Goal: Navigation & Orientation: Find specific page/section

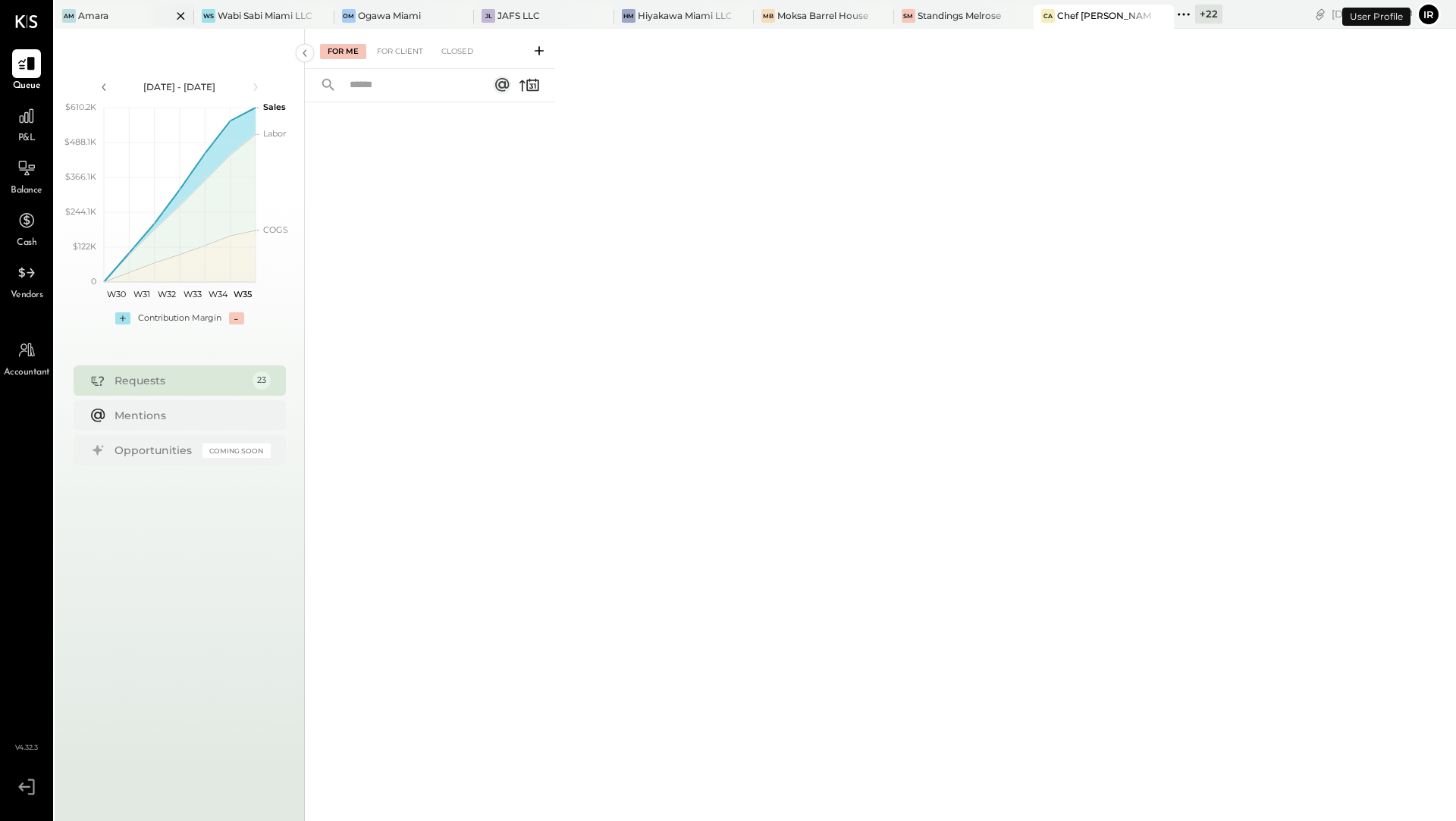
click at [117, 19] on div "Am Amara" at bounding box center [114, 15] width 117 height 14
